Goal: Check status: Check status

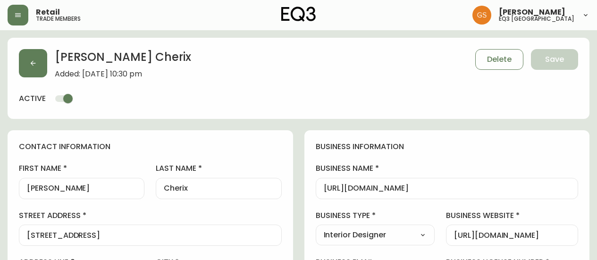
select select "CA"
select select "US"
select select "US_EN"
select select "Social Media"
select select "Interior Designer"
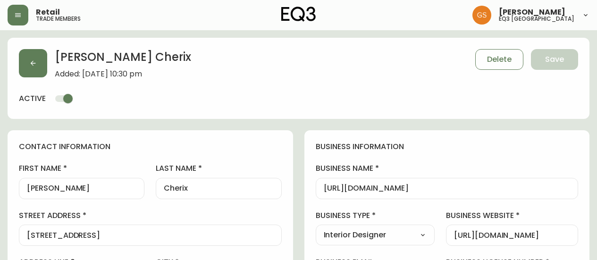
select select "cm48zha2033ze0170ss7kujjb"
select select "true"
click at [17, 14] on icon "button" at bounding box center [18, 15] width 6 height 4
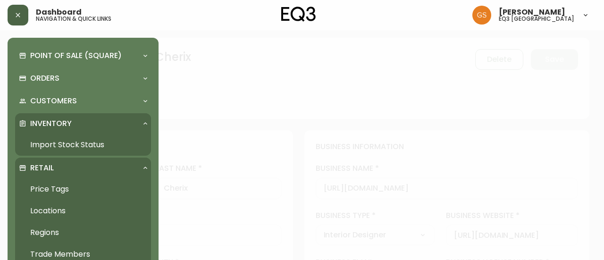
click at [58, 147] on link "Import Stock Status" at bounding box center [83, 145] width 136 height 22
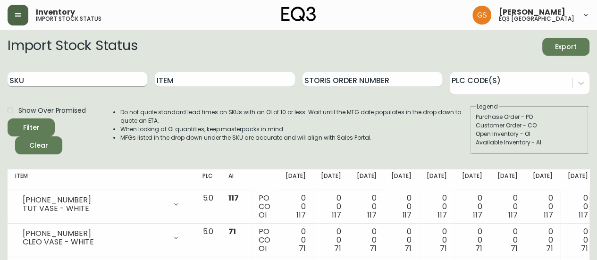
click at [97, 83] on input "SKU" at bounding box center [78, 79] width 140 height 15
paste input "[PHONE_NUMBER]"
type input "[PHONE_NUMBER]"
click at [8, 118] on button "Filter" at bounding box center [31, 127] width 47 height 18
